Goal: Information Seeking & Learning: Learn about a topic

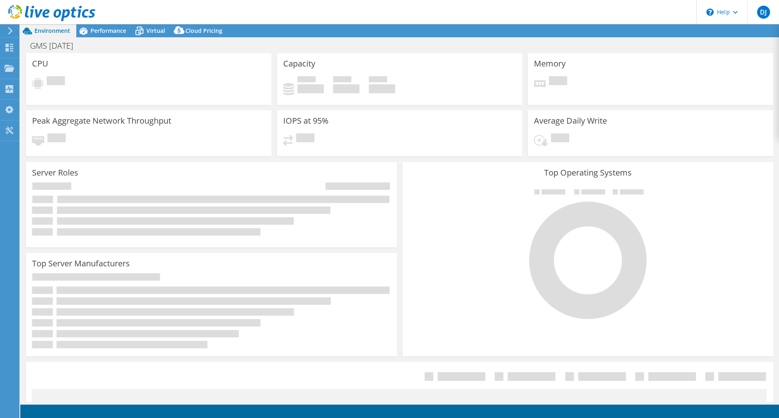
select select "USEast"
select select "USD"
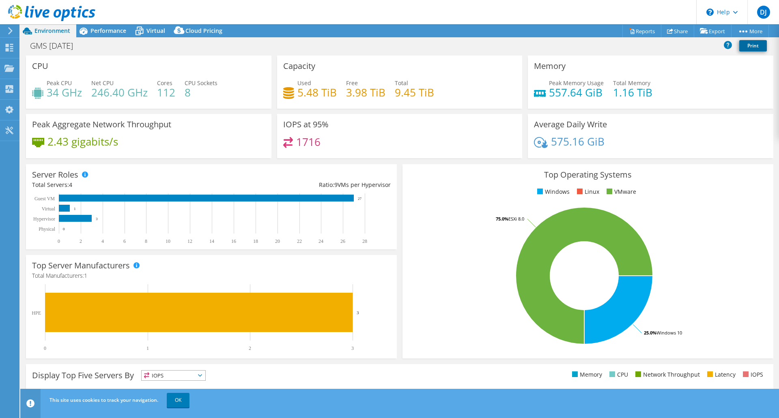
click at [748, 50] on link "Print" at bounding box center [754, 45] width 28 height 11
click at [111, 33] on span "Performance" at bounding box center [109, 31] width 36 height 8
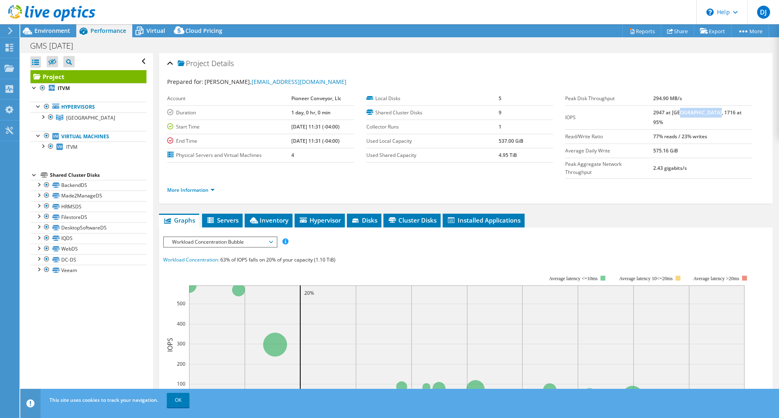
drag, startPoint x: 708, startPoint y: 113, endPoint x: 738, endPoint y: 112, distance: 30.1
click at [738, 112] on td "2947 at Peak, 1716 at 95%" at bounding box center [702, 118] width 99 height 24
click at [707, 91] on section "Prepared for: DENNIS JANSON, administrator@gmsminerepair.com Account Pioneer Co…" at bounding box center [465, 140] width 597 height 124
click at [35, 88] on div at bounding box center [34, 87] width 8 height 8
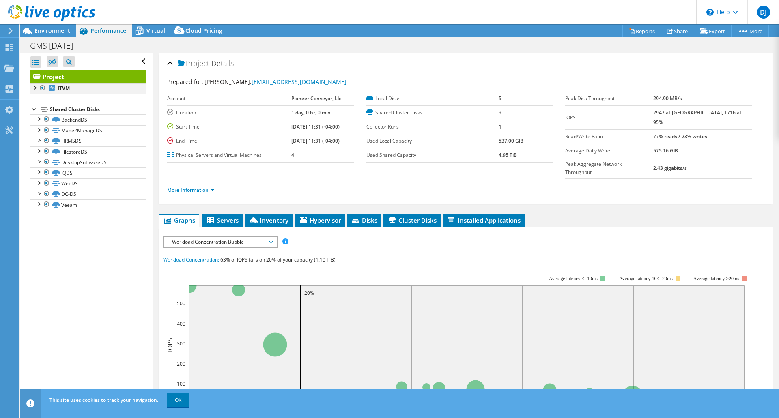
click at [35, 87] on div at bounding box center [34, 87] width 8 height 8
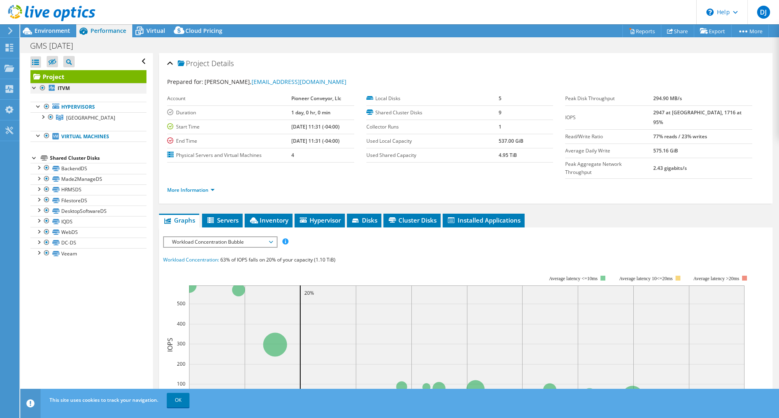
click at [41, 87] on div at bounding box center [43, 88] width 8 height 10
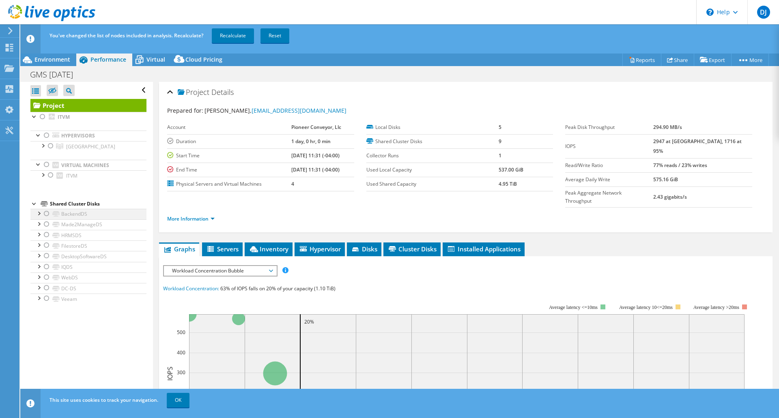
click at [45, 216] on div at bounding box center [47, 214] width 8 height 10
click at [48, 135] on div at bounding box center [47, 136] width 8 height 10
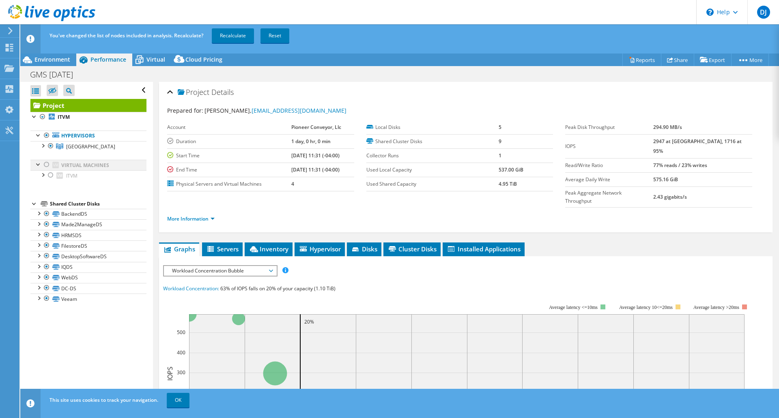
click at [45, 166] on div at bounding box center [47, 165] width 8 height 10
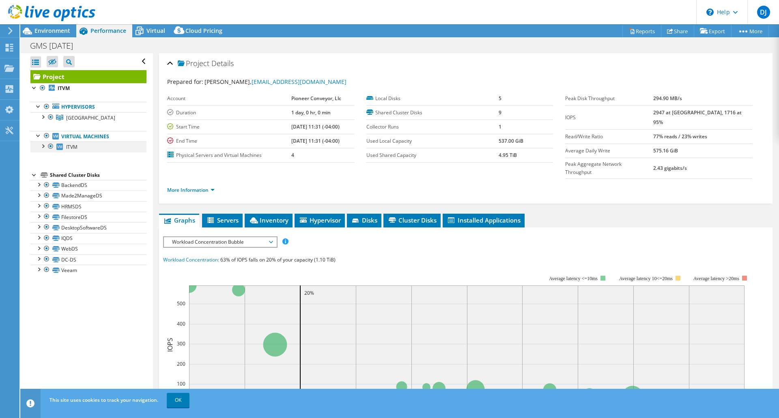
click at [41, 148] on div at bounding box center [43, 146] width 8 height 8
click at [47, 136] on div at bounding box center [47, 136] width 8 height 10
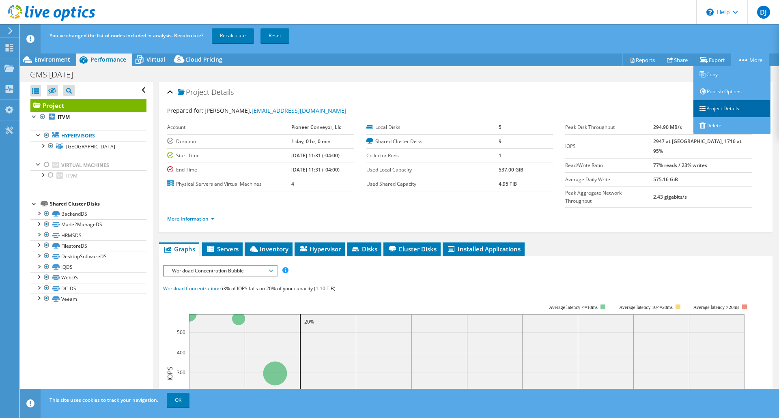
click at [722, 110] on link "Project Details" at bounding box center [732, 108] width 77 height 17
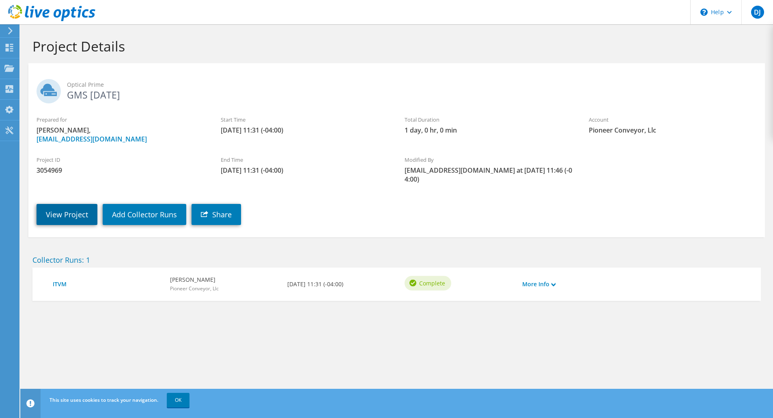
click at [82, 217] on link "View Project" at bounding box center [67, 214] width 61 height 21
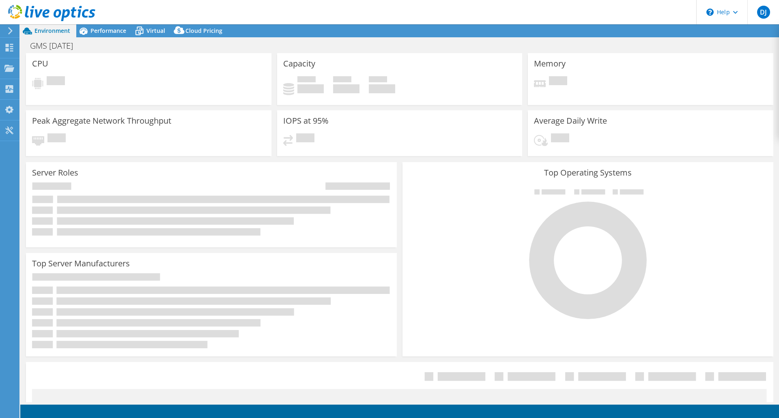
select select "USEast"
select select "USD"
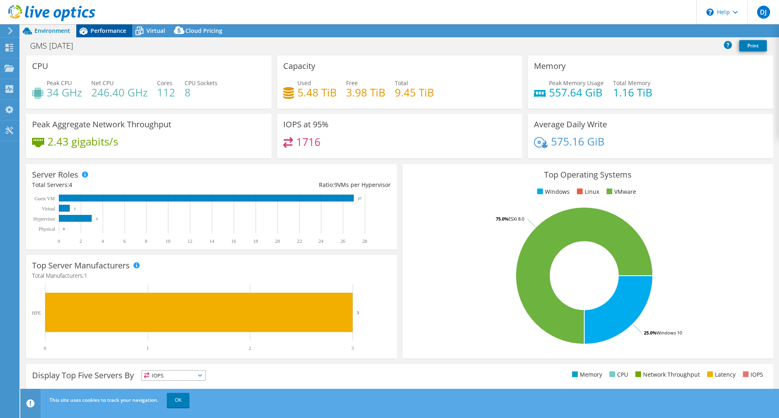
click at [113, 30] on span "Performance" at bounding box center [109, 31] width 36 height 8
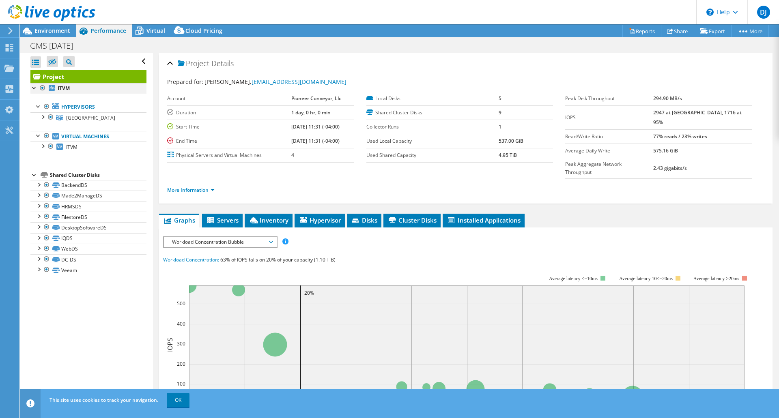
click at [43, 86] on div at bounding box center [43, 88] width 8 height 10
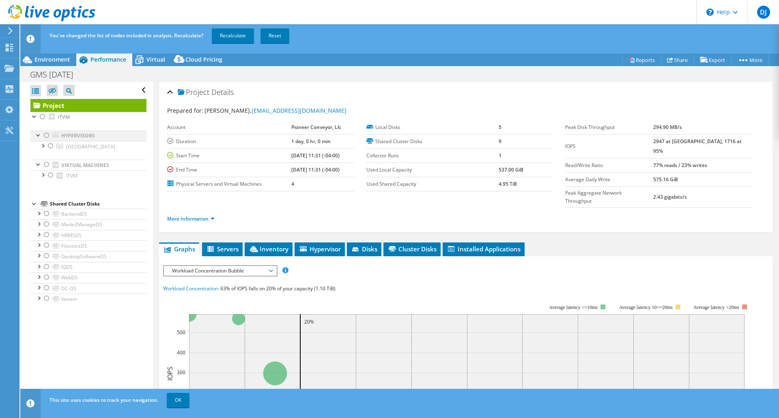
click at [48, 136] on div at bounding box center [47, 136] width 8 height 10
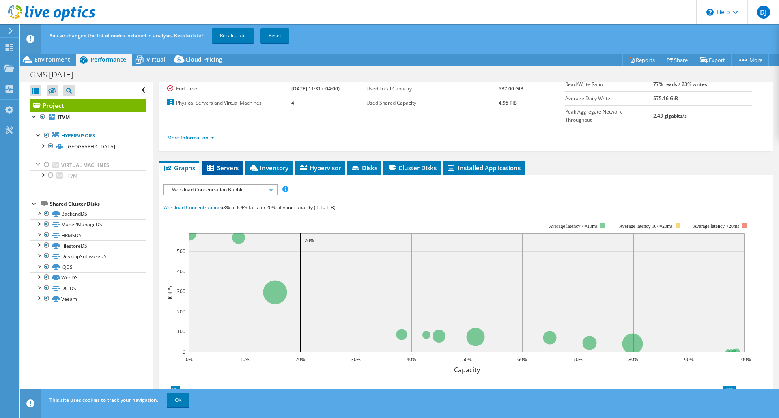
click at [222, 164] on span "Servers" at bounding box center [222, 168] width 32 height 8
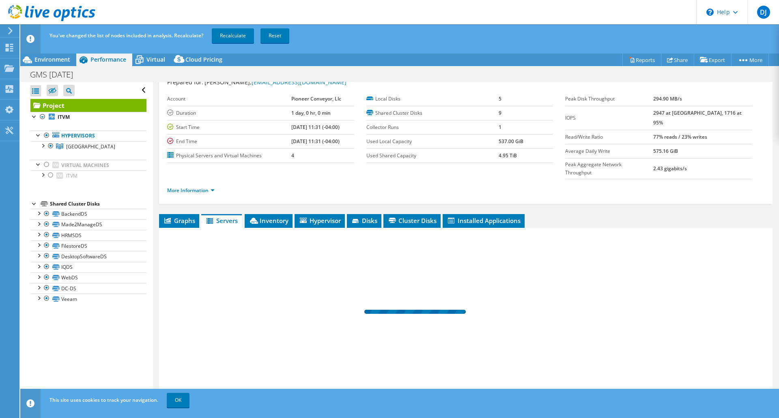
scroll to position [12, 0]
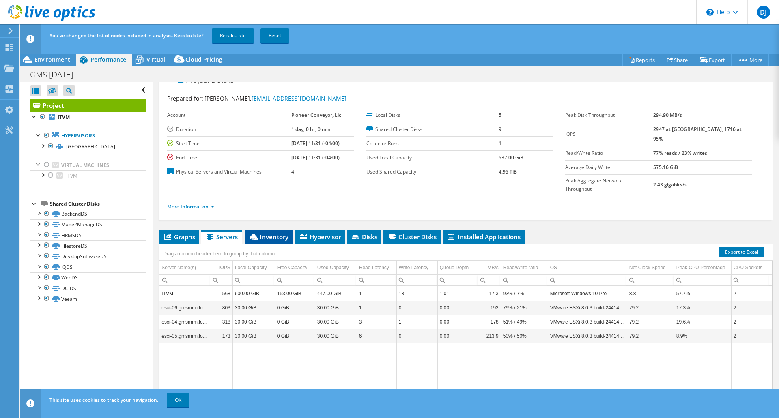
click at [278, 233] on span "Inventory" at bounding box center [269, 237] width 40 height 8
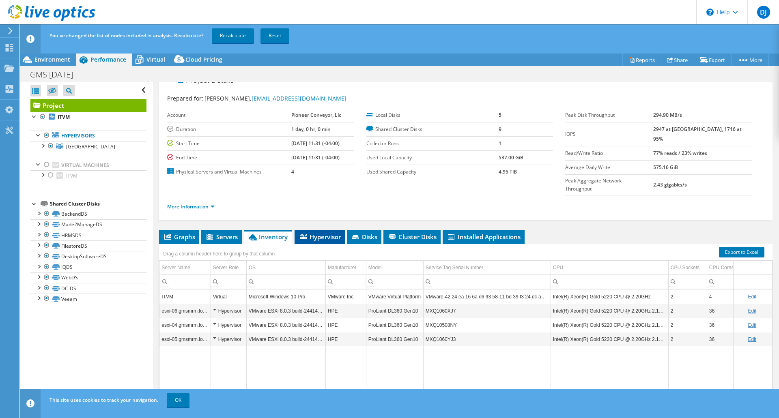
click at [316, 233] on span "Hypervisor" at bounding box center [320, 237] width 42 height 8
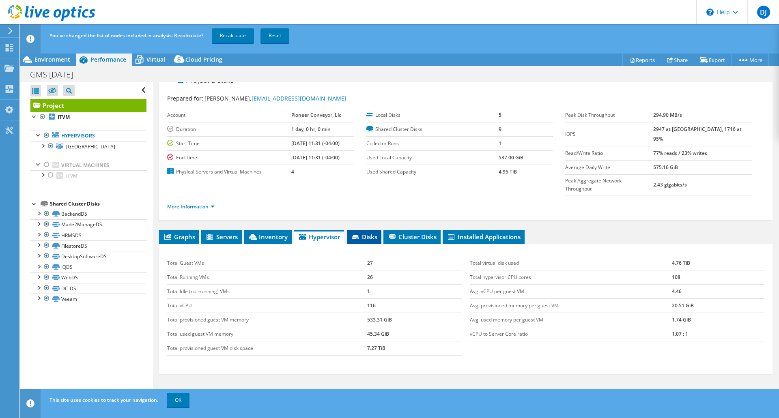
click at [368, 233] on span "Disks" at bounding box center [364, 237] width 26 height 8
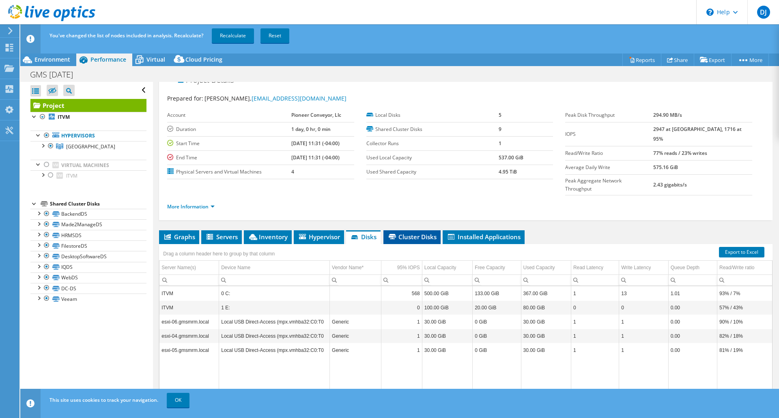
click at [417, 233] on span "Cluster Disks" at bounding box center [412, 237] width 49 height 8
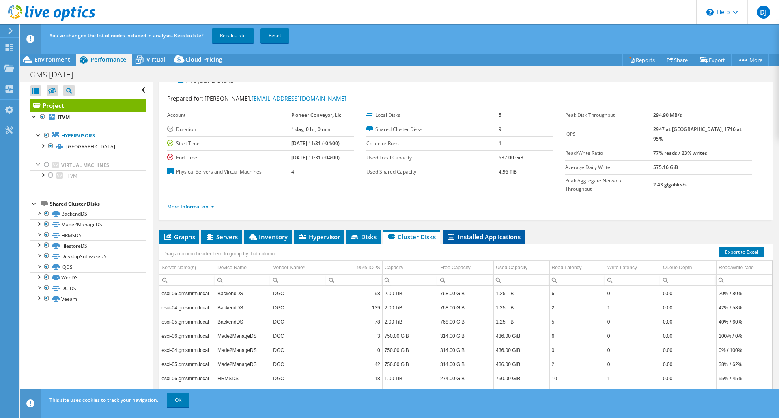
click at [491, 233] on span "Installed Applications" at bounding box center [484, 237] width 74 height 8
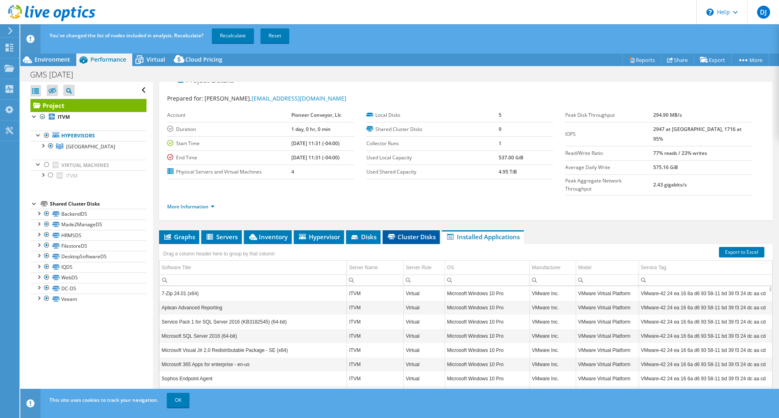
click at [416, 231] on li "Cluster Disks" at bounding box center [411, 238] width 57 height 14
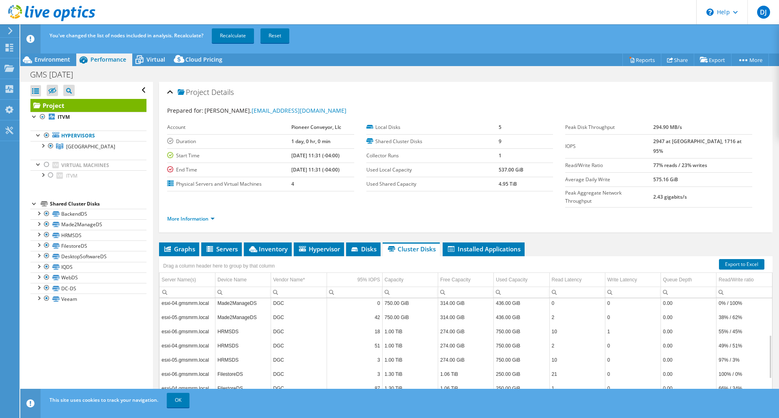
scroll to position [0, 0]
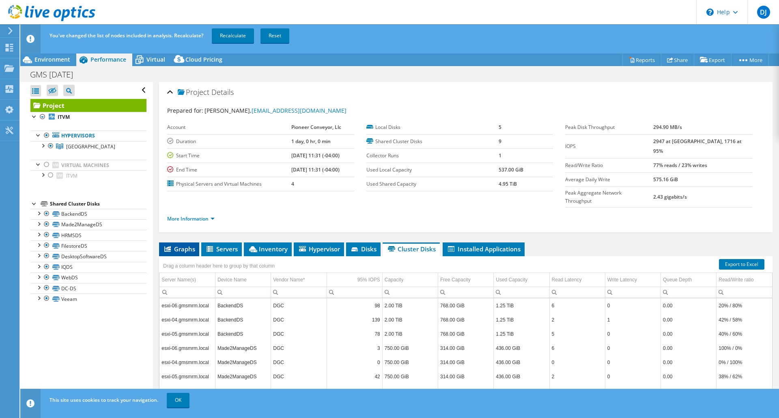
click at [183, 245] on span "Graphs" at bounding box center [179, 249] width 32 height 8
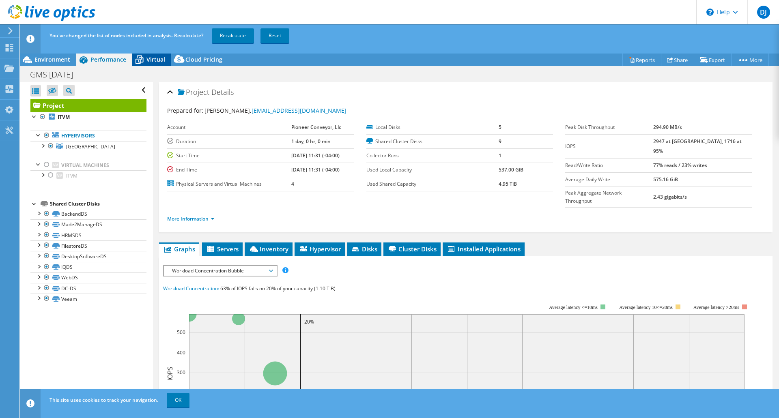
click at [151, 62] on span "Virtual" at bounding box center [156, 60] width 19 height 8
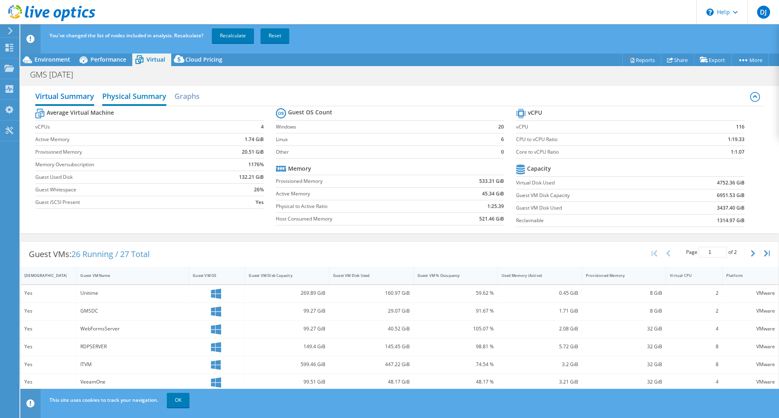
click at [137, 102] on h2 "Physical Summary" at bounding box center [134, 97] width 64 height 18
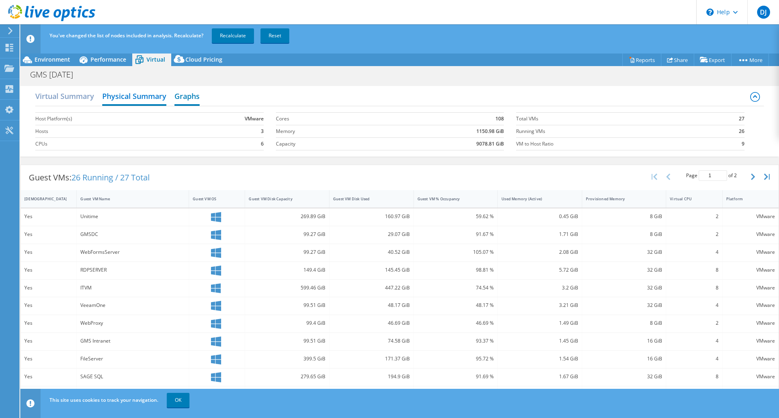
click at [189, 96] on h2 "Graphs" at bounding box center [187, 97] width 25 height 18
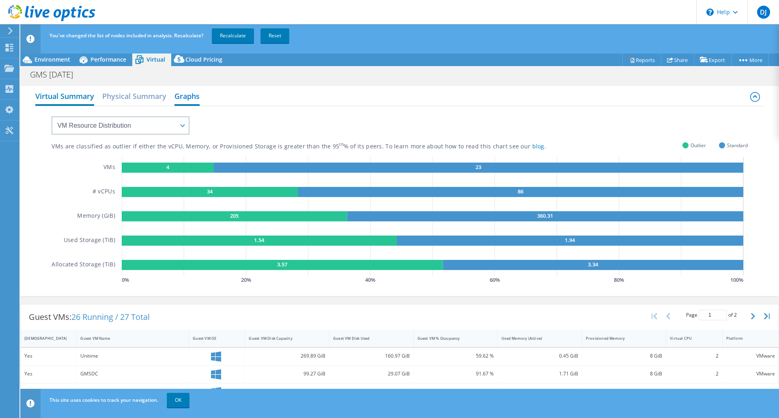
click at [56, 95] on h2 "Virtual Summary" at bounding box center [64, 97] width 59 height 18
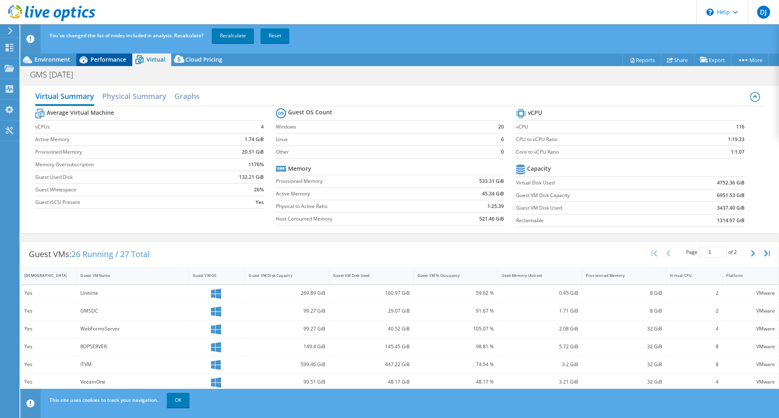
click at [88, 59] on icon at bounding box center [83, 60] width 14 height 14
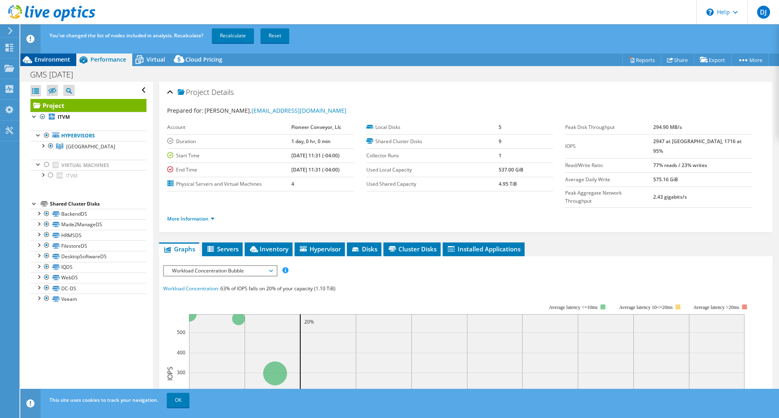
click at [47, 61] on span "Environment" at bounding box center [53, 60] width 36 height 8
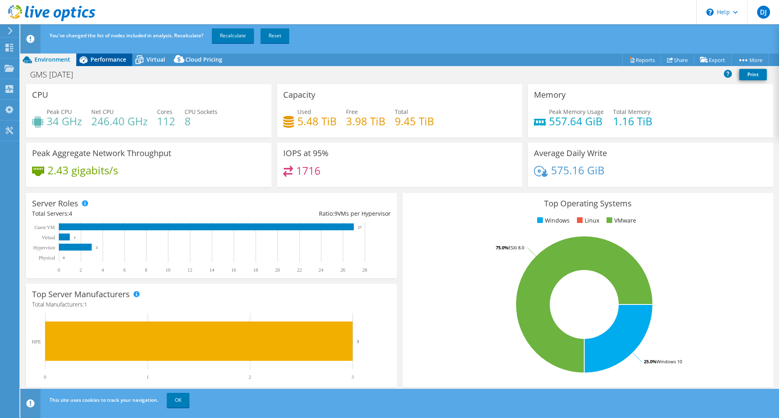
click at [91, 60] on span "Performance" at bounding box center [109, 60] width 36 height 8
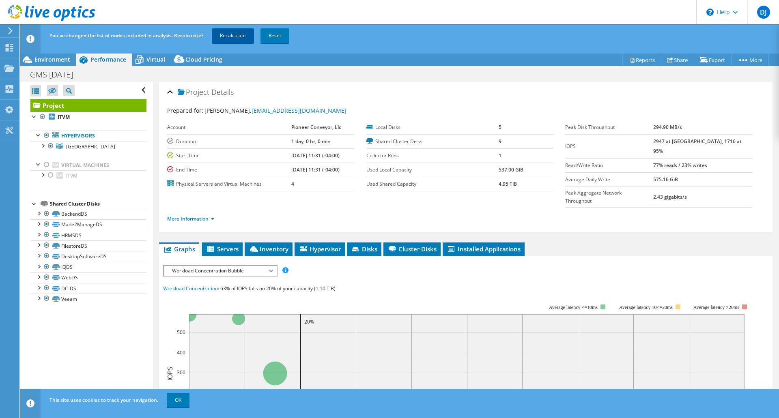
click at [234, 33] on link "Recalculate" at bounding box center [233, 35] width 42 height 15
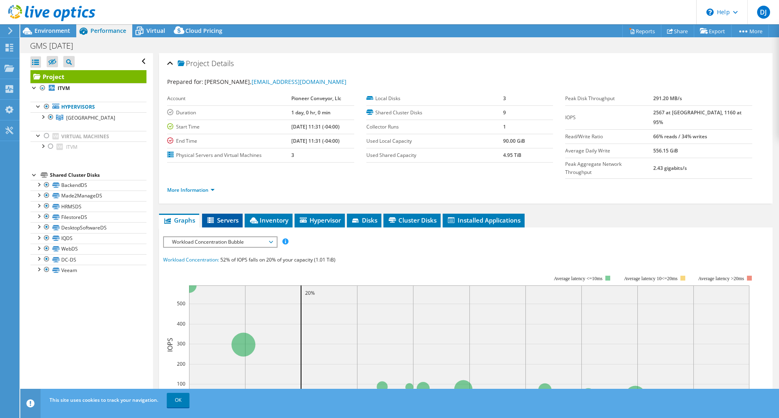
click at [224, 216] on span "Servers" at bounding box center [222, 220] width 32 height 8
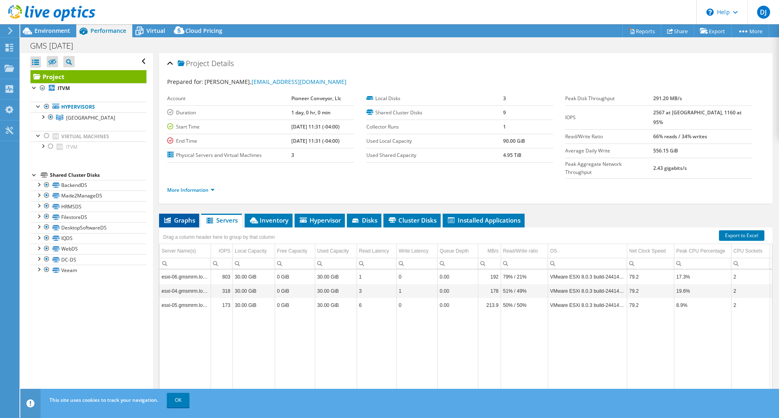
click at [185, 216] on span "Graphs" at bounding box center [179, 220] width 32 height 8
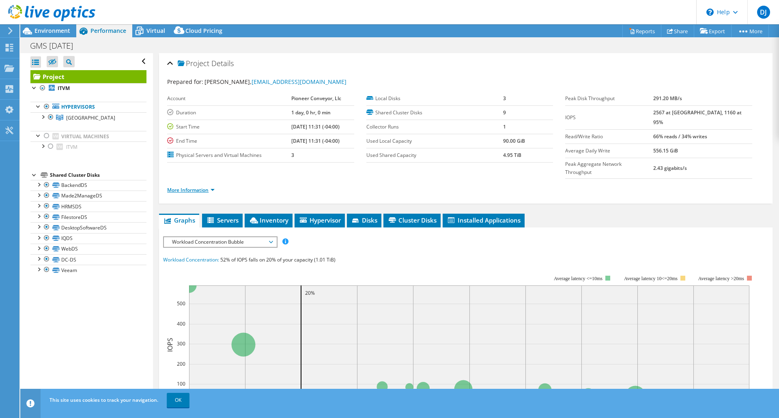
click at [211, 187] on link "More Information" at bounding box center [190, 190] width 47 height 7
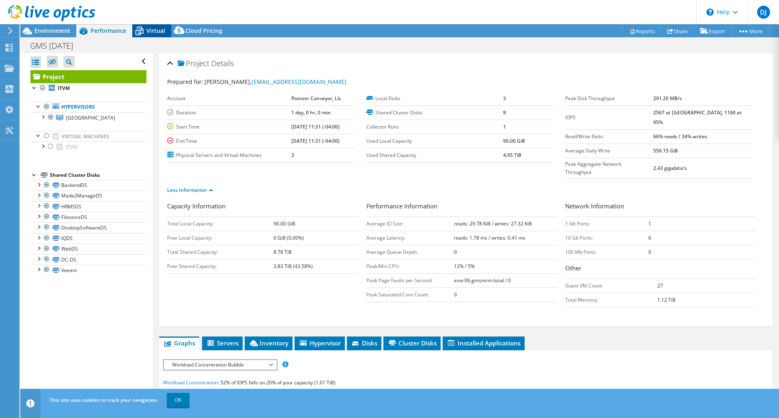
click at [151, 30] on span "Virtual" at bounding box center [156, 31] width 19 height 8
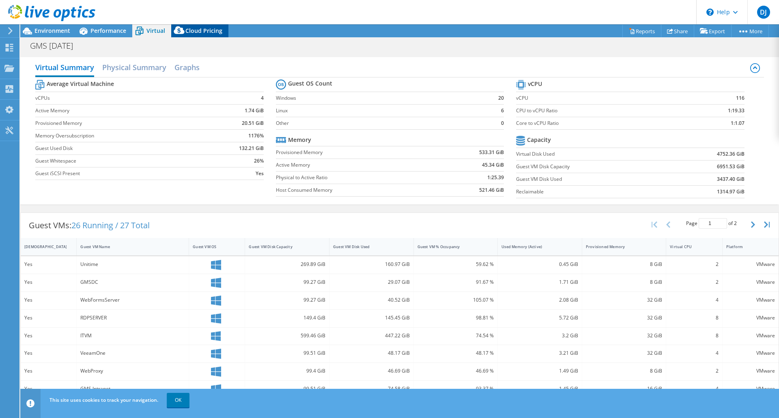
click at [197, 31] on span "Cloud Pricing" at bounding box center [203, 31] width 37 height 8
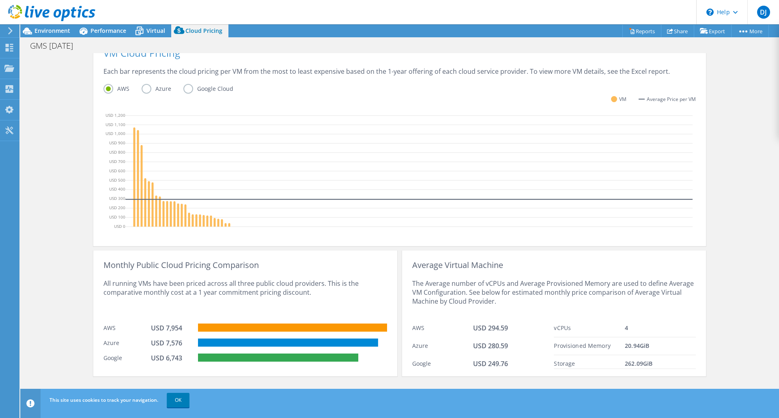
scroll to position [13, 0]
click at [114, 33] on div "Performance" at bounding box center [104, 30] width 56 height 13
